Goal: Find specific page/section: Find specific page/section

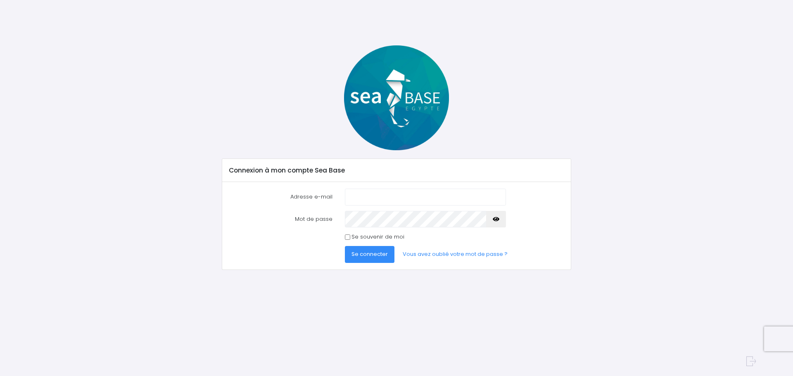
type input "nathalie.michenet1@gmail.com"
click at [369, 255] on span "Se connecter" at bounding box center [369, 254] width 36 height 8
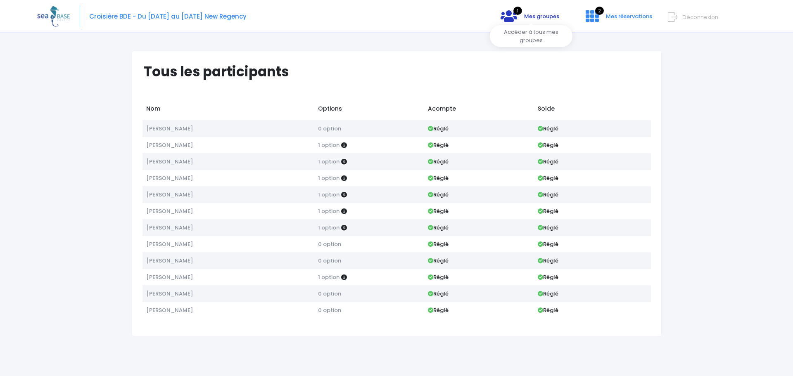
click at [514, 19] on icon at bounding box center [508, 15] width 17 height 13
